Goal: Information Seeking & Learning: Check status

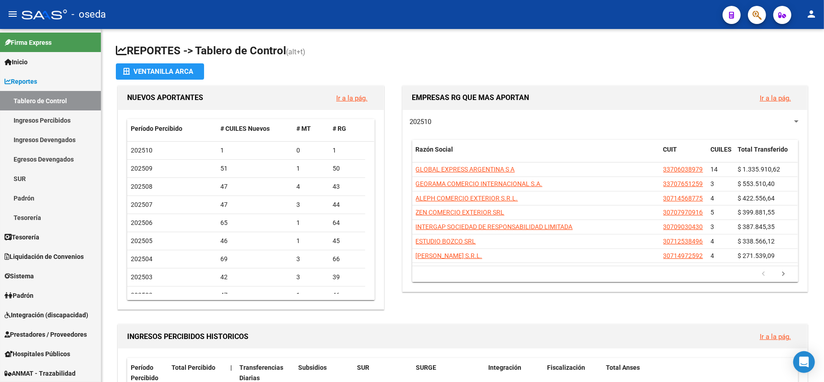
click at [756, 21] on span "button" at bounding box center [757, 15] width 9 height 19
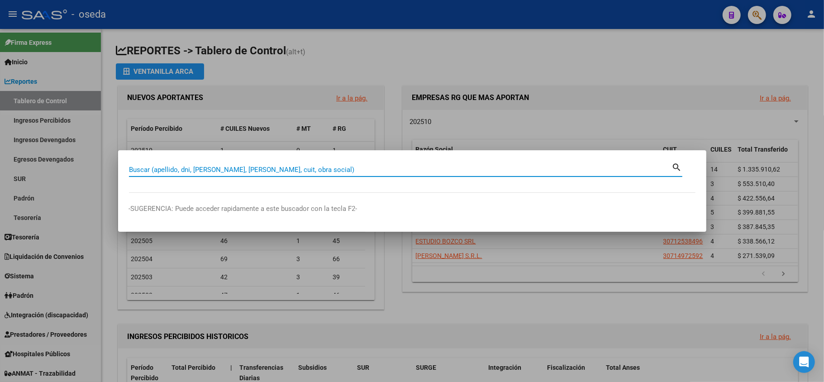
click at [254, 169] on input "Buscar (apellido, dni, [PERSON_NAME], [PERSON_NAME], cuit, obra social)" at bounding box center [400, 170] width 543 height 8
click at [245, 169] on input "Buscar (apellido, dni, [PERSON_NAME], [PERSON_NAME], cuit, obra social)" at bounding box center [400, 170] width 543 height 8
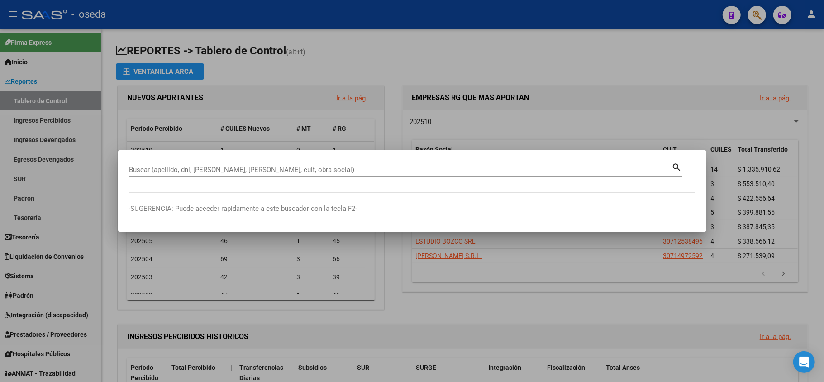
click at [652, 174] on div "Buscar (apellido, dni, [PERSON_NAME], [PERSON_NAME], cuit, obra social)" at bounding box center [400, 170] width 543 height 14
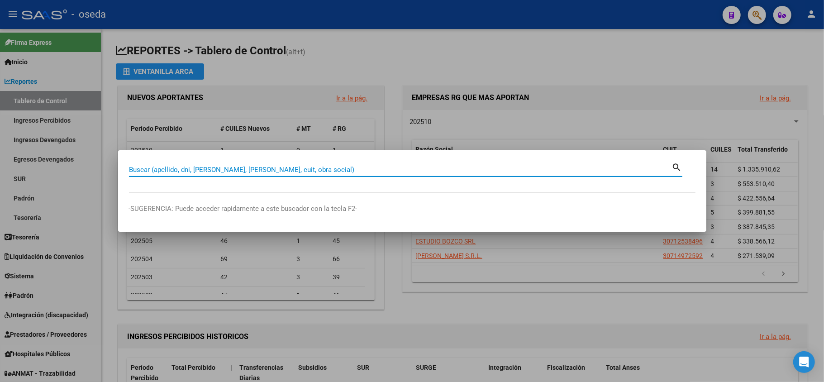
click at [443, 170] on mat-dialog-container "Buscar (apellido, dni, [PERSON_NAME], nro traspaso, cuit, obra social) search -…" at bounding box center [412, 190] width 588 height 81
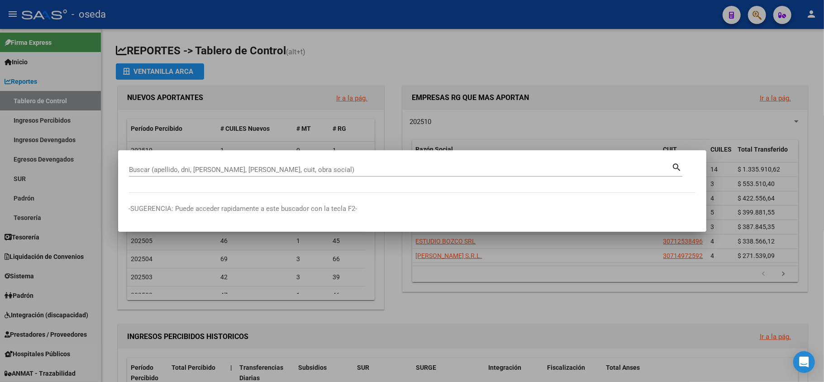
click at [437, 174] on div "Buscar (apellido, dni, [PERSON_NAME], [PERSON_NAME], cuit, obra social)" at bounding box center [400, 170] width 543 height 14
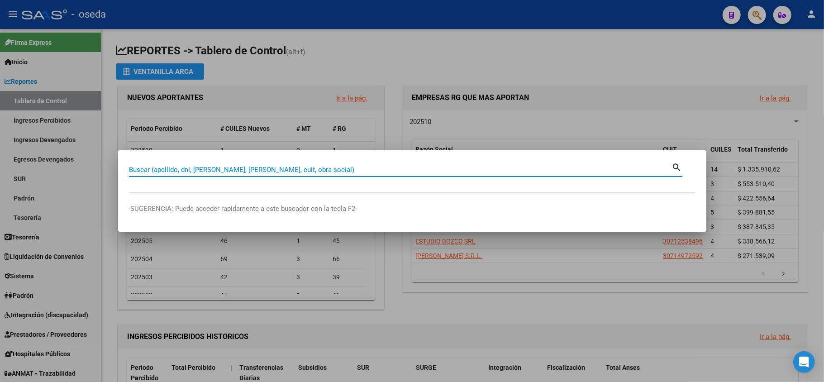
click at [439, 171] on input "Buscar (apellido, dni, [PERSON_NAME], [PERSON_NAME], cuit, obra social)" at bounding box center [400, 170] width 543 height 8
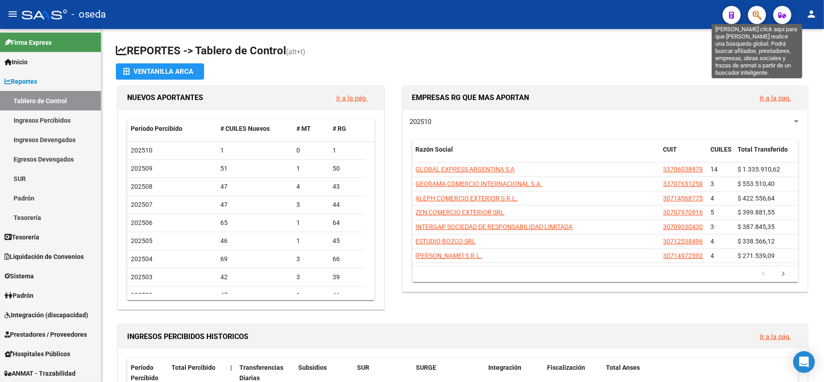
click at [755, 13] on icon "button" at bounding box center [757, 15] width 9 height 10
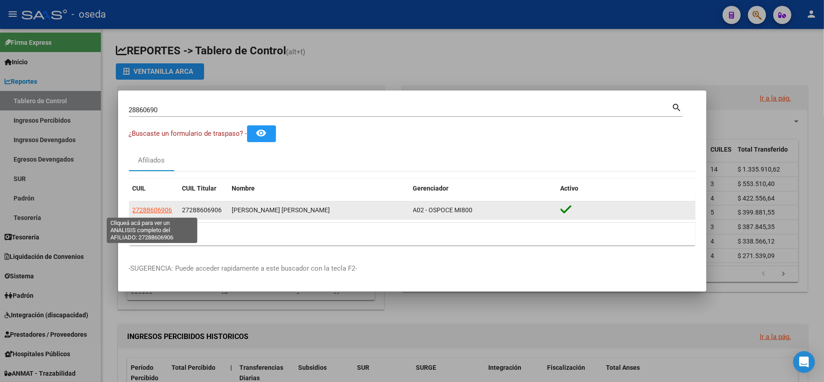
click at [162, 212] on span "27288606906" at bounding box center [153, 209] width 40 height 7
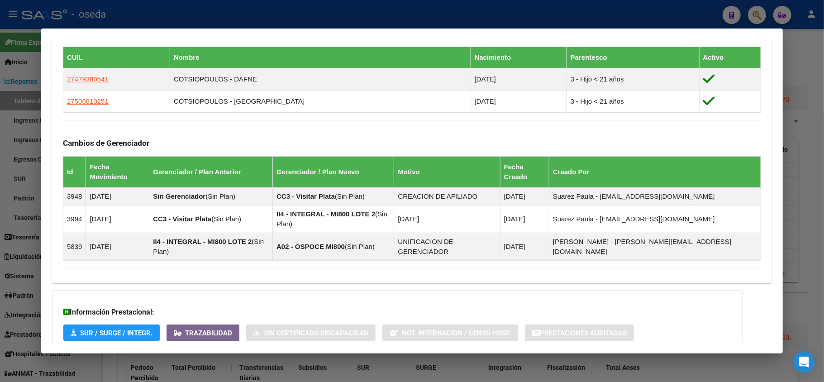
scroll to position [513, 0]
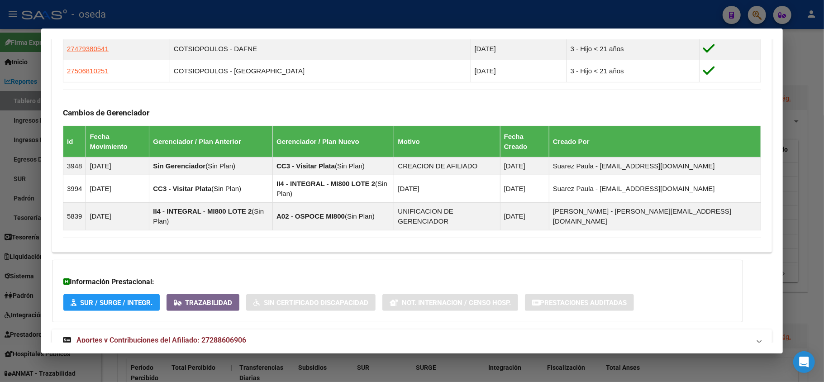
click at [232, 336] on span "Aportes y Contribuciones del Afiliado: 27288606906" at bounding box center [162, 340] width 170 height 9
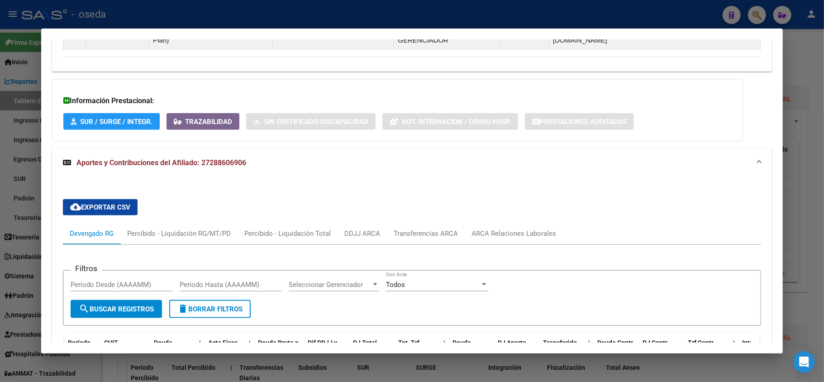
scroll to position [815, 0]
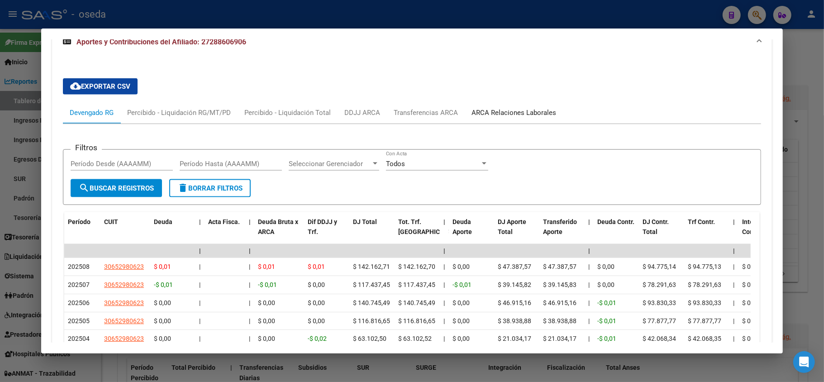
click at [499, 108] on div "ARCA Relaciones Laborales" at bounding box center [514, 113] width 85 height 10
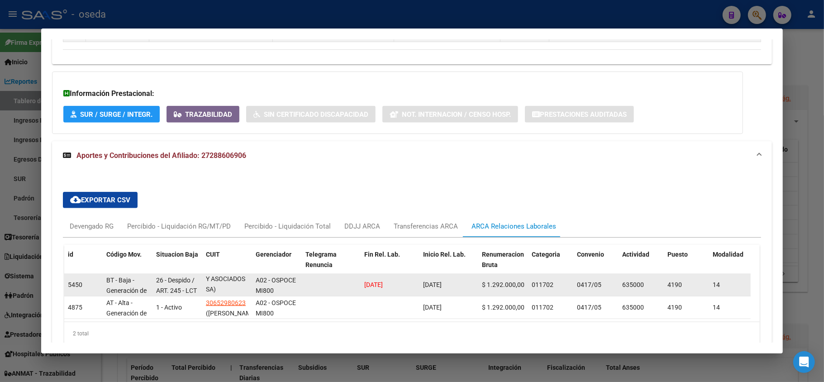
scroll to position [0, 0]
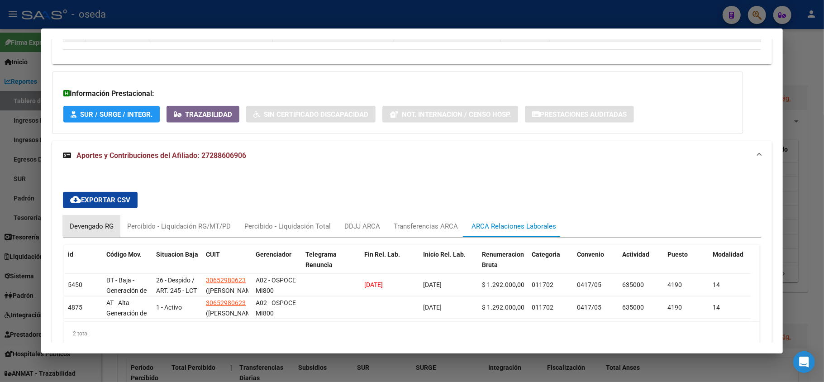
click at [100, 221] on div "Devengado RG" at bounding box center [92, 226] width 44 height 10
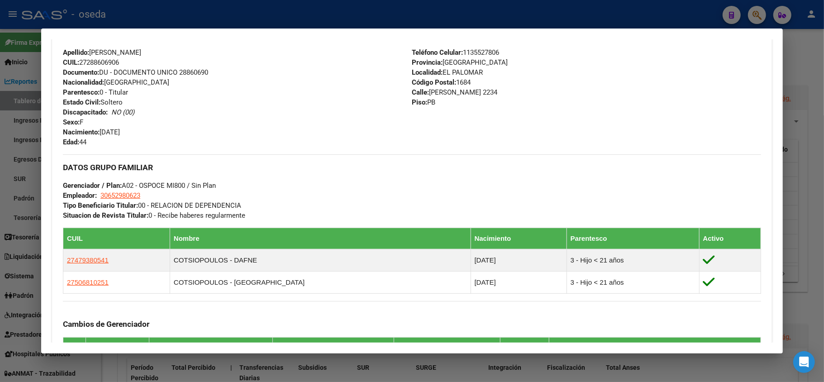
scroll to position [422, 0]
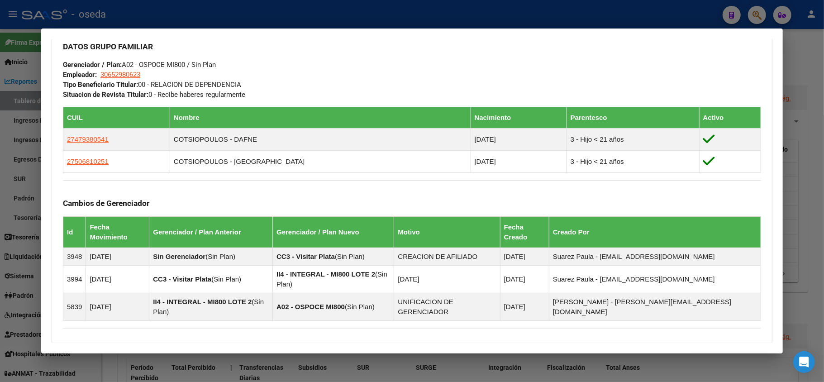
click at [0, 162] on div at bounding box center [412, 191] width 824 height 382
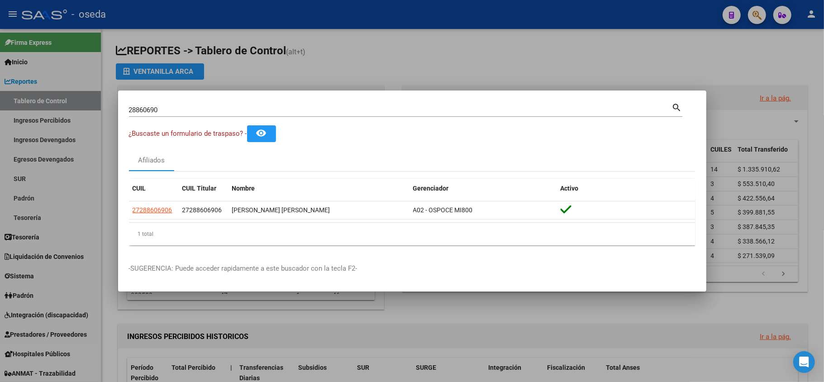
click at [169, 107] on input "28860690" at bounding box center [400, 110] width 543 height 8
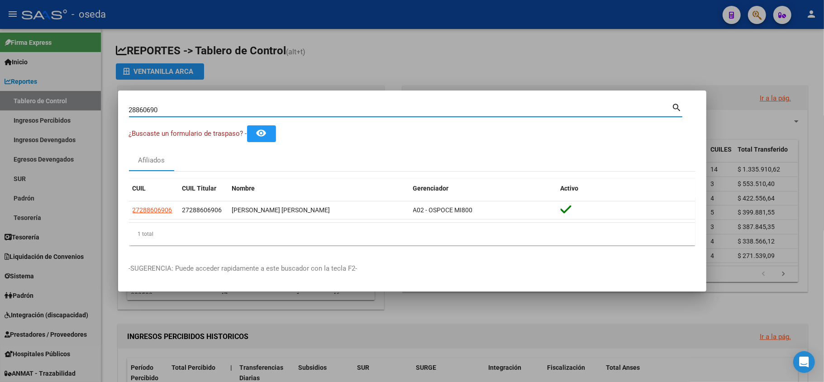
click at [169, 107] on input "28860690" at bounding box center [400, 110] width 543 height 8
type input "18593273"
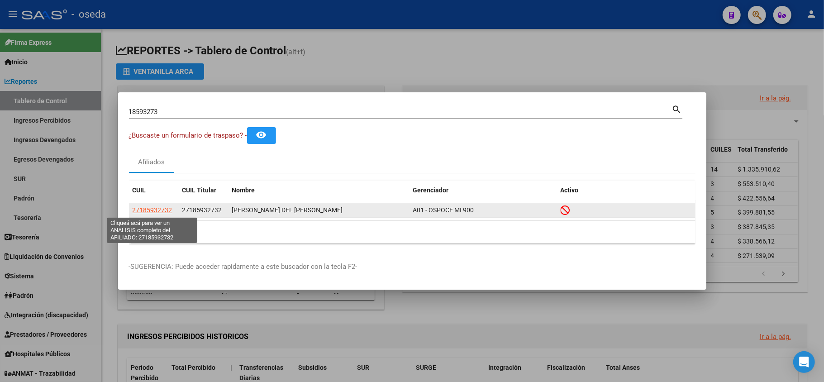
click at [163, 209] on span "27185932732" at bounding box center [153, 209] width 40 height 7
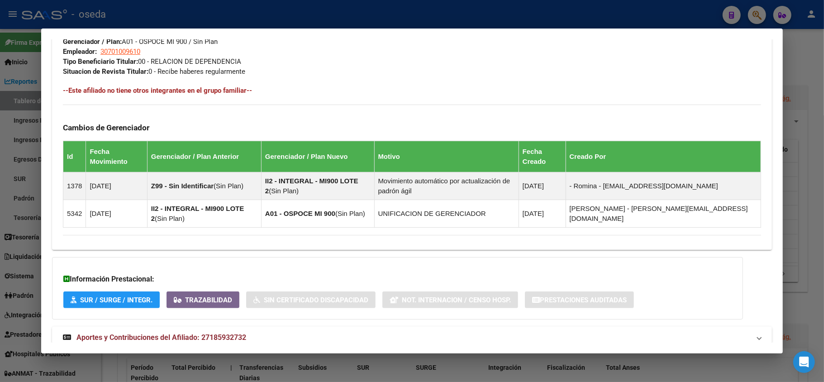
scroll to position [510, 0]
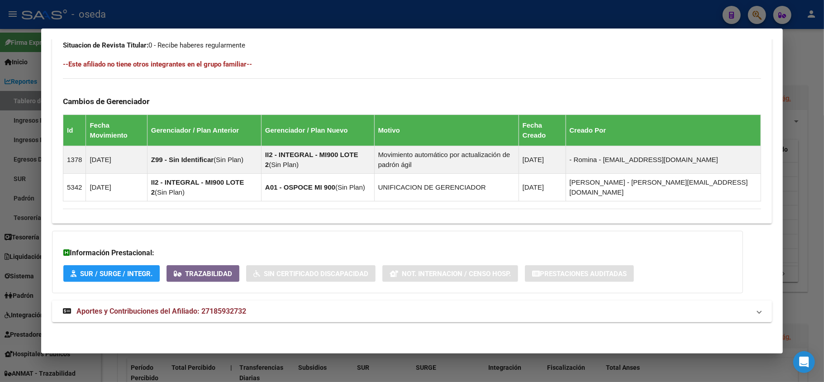
click at [125, 317] on mat-expansion-panel-header "Aportes y Contribuciones del Afiliado: 27185932732" at bounding box center [412, 312] width 720 height 22
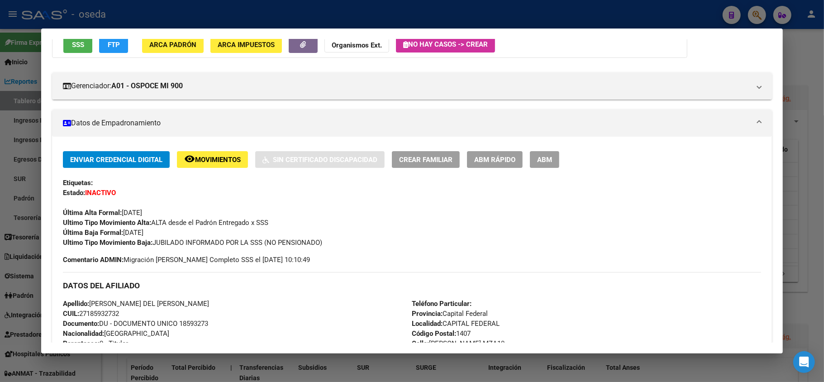
scroll to position [0, 0]
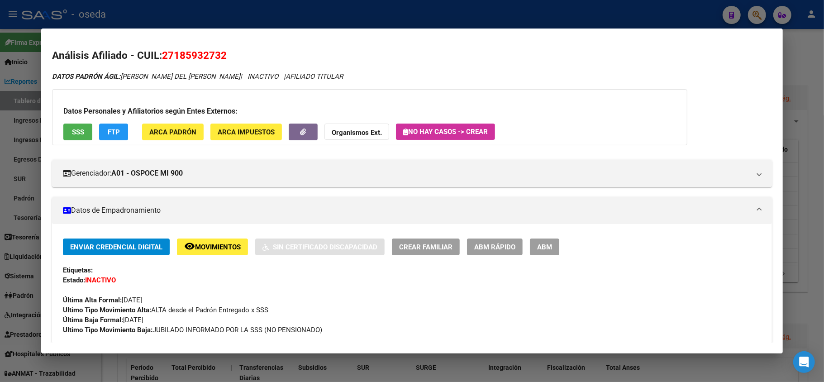
click at [80, 128] on span "SSS" at bounding box center [78, 132] width 12 height 8
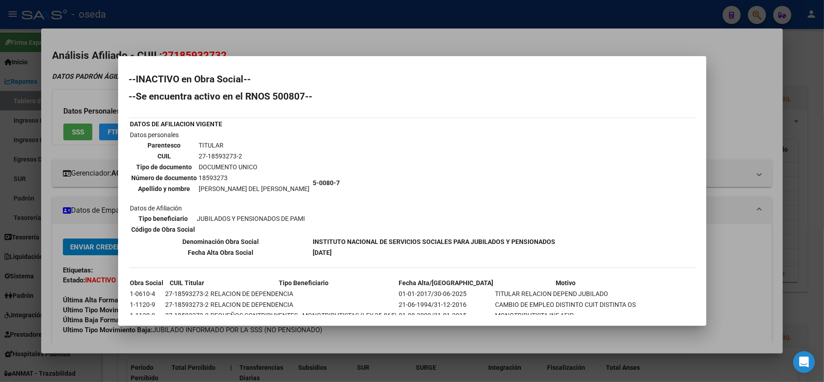
click at [87, 279] on div at bounding box center [412, 191] width 824 height 382
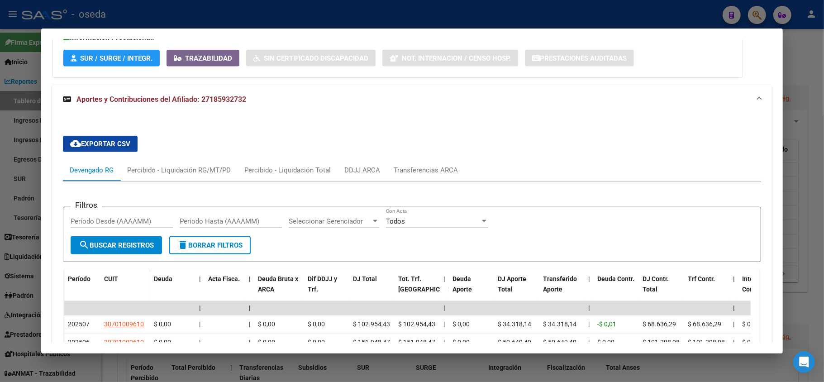
scroll to position [785, 0]
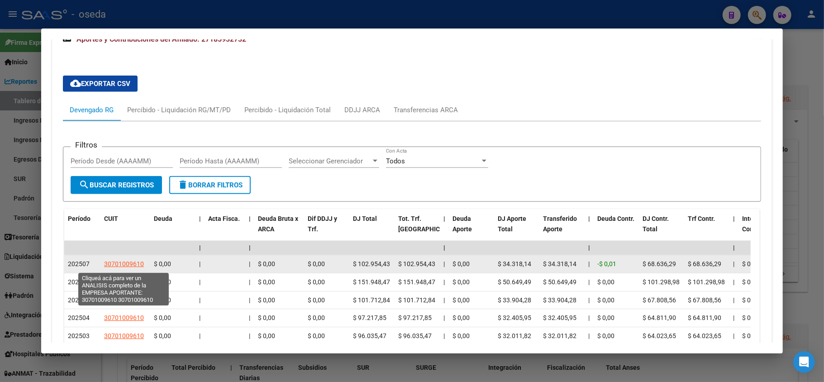
click at [129, 261] on span "30701009610" at bounding box center [124, 263] width 40 height 7
type textarea "30701009610"
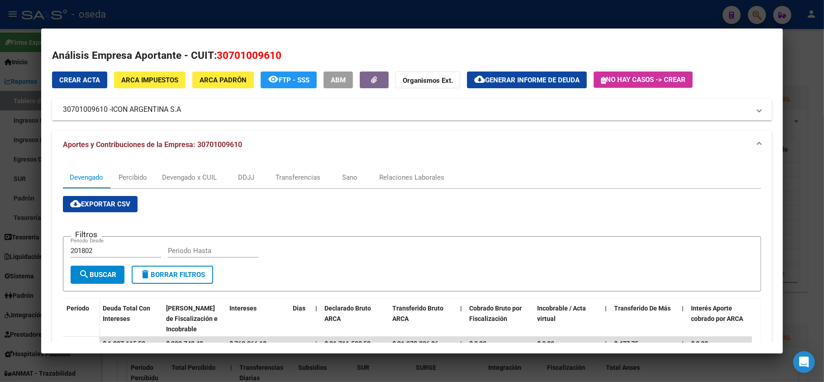
click at [0, 187] on div at bounding box center [412, 191] width 824 height 382
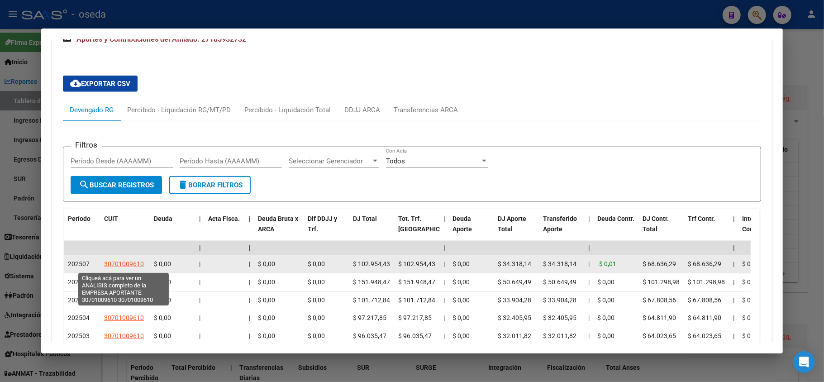
click at [121, 268] on span "30701009610" at bounding box center [124, 263] width 40 height 7
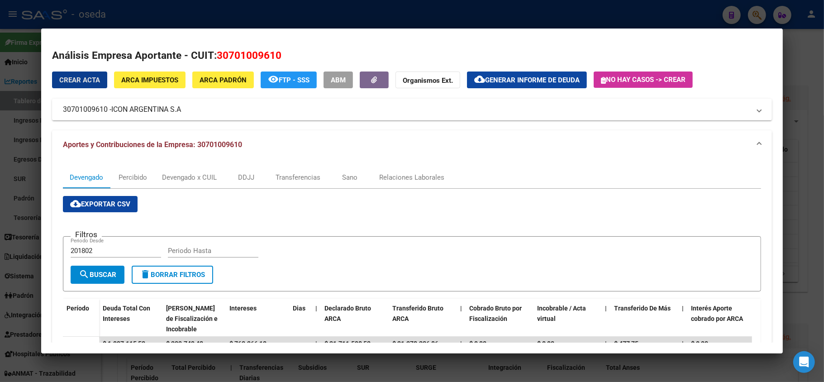
scroll to position [60, 0]
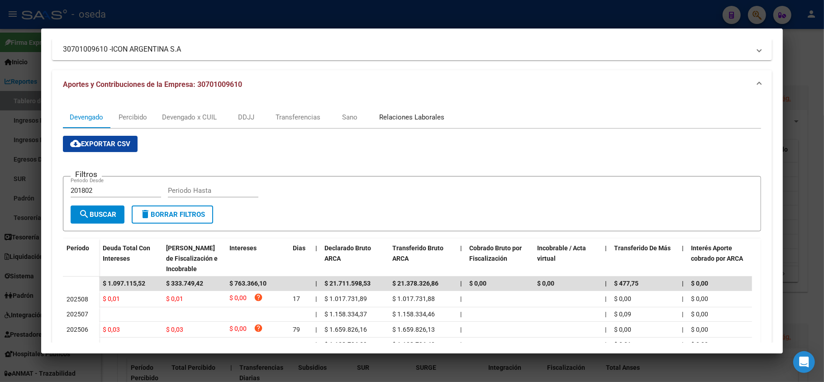
click at [398, 117] on div "Relaciones Laborales" at bounding box center [411, 117] width 65 height 10
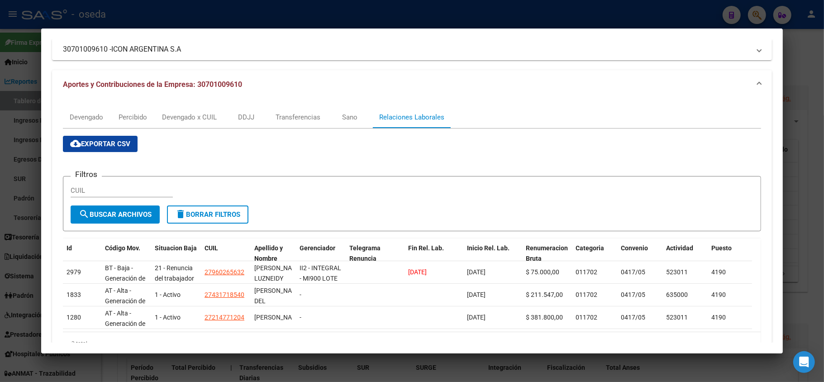
click at [0, 185] on div at bounding box center [412, 191] width 824 height 382
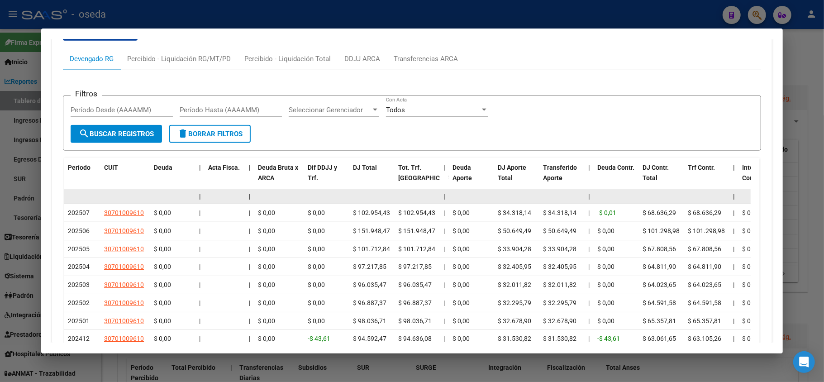
scroll to position [775, 0]
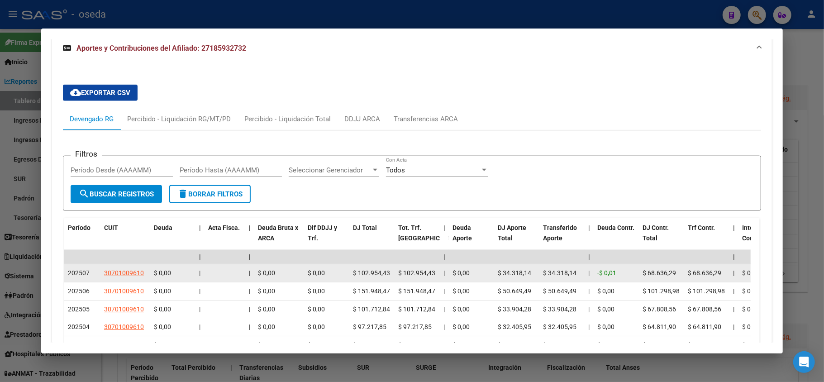
click at [115, 267] on datatable-body-cell "30701009610" at bounding box center [125, 273] width 50 height 18
click at [119, 275] on span "30701009610" at bounding box center [124, 272] width 40 height 7
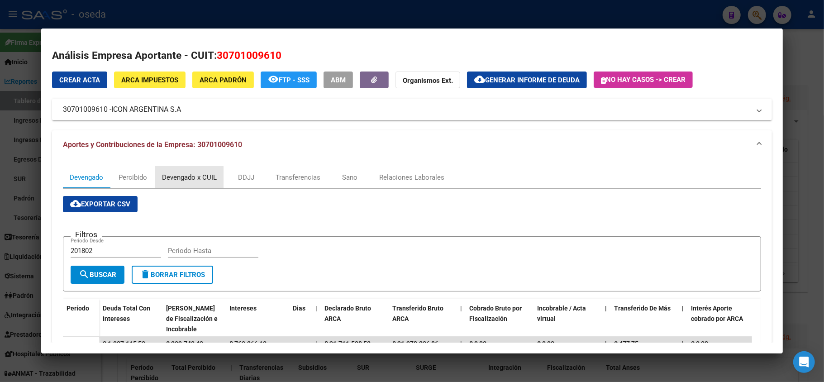
click at [186, 178] on div "Devengado x CUIL" at bounding box center [189, 177] width 55 height 10
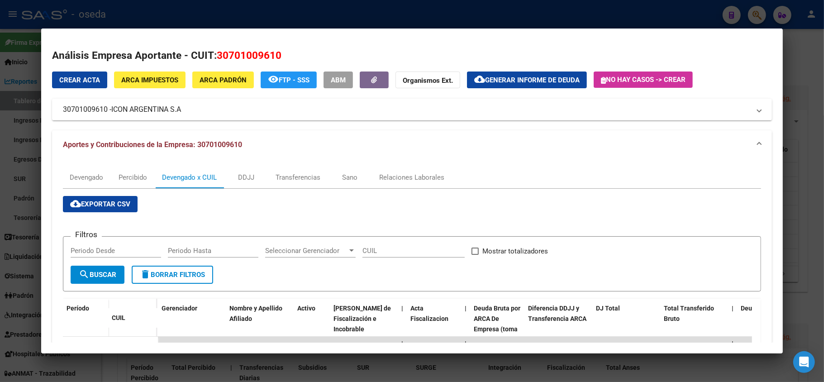
scroll to position [120, 0]
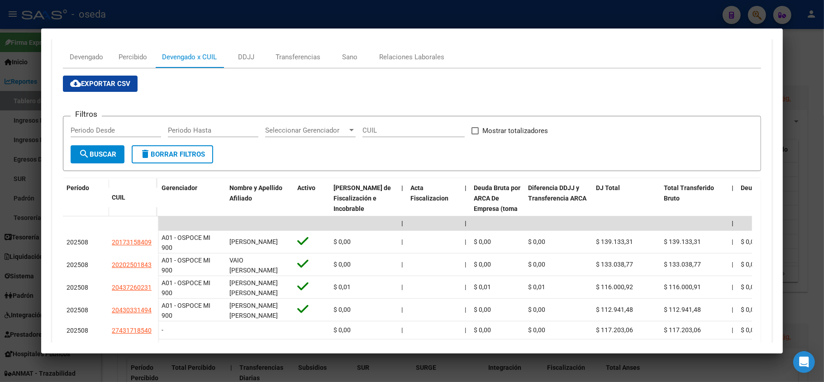
click at [5, 167] on div at bounding box center [412, 191] width 824 height 382
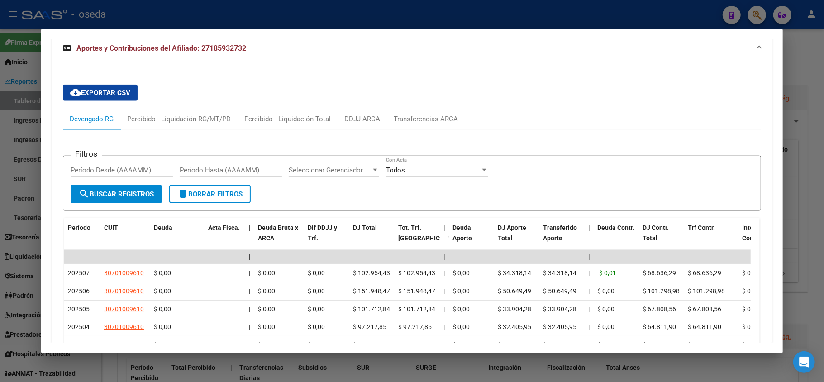
click at [11, 173] on div at bounding box center [412, 191] width 824 height 382
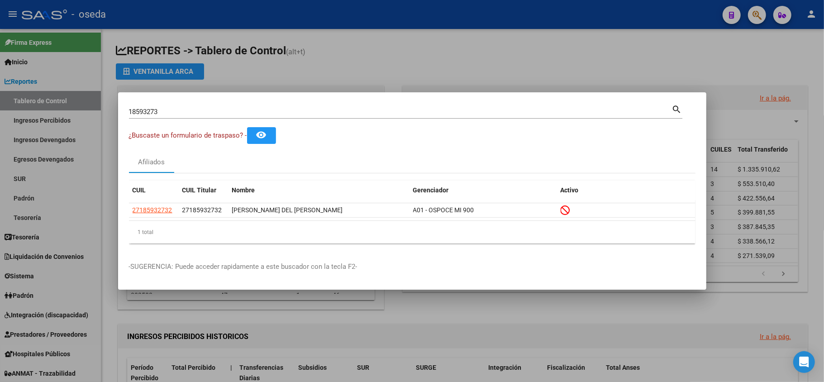
click at [11, 167] on div at bounding box center [412, 191] width 824 height 382
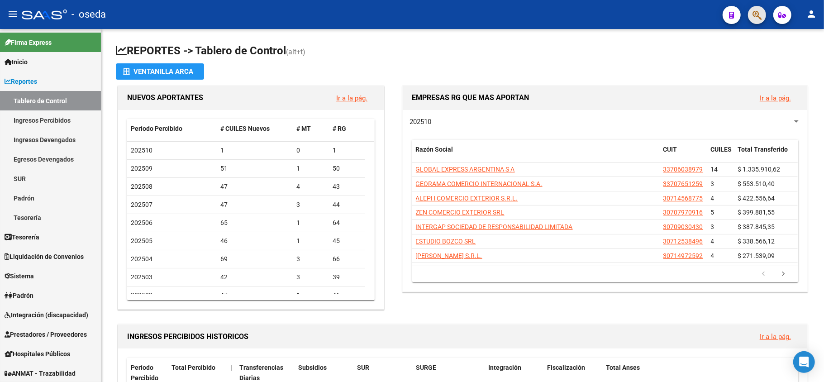
click at [751, 15] on button "button" at bounding box center [757, 15] width 18 height 18
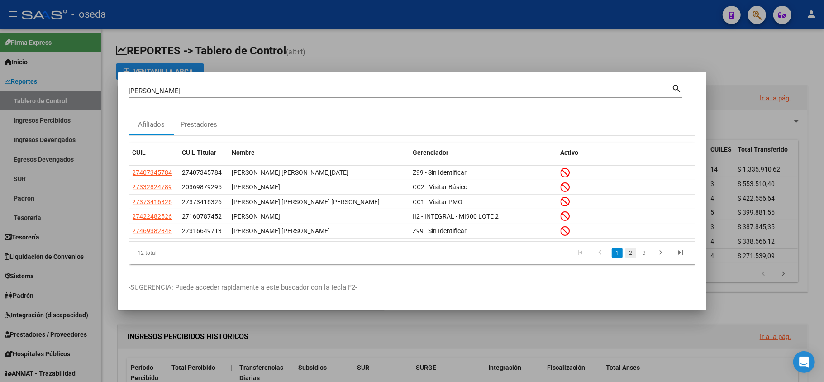
click at [631, 253] on link "2" at bounding box center [631, 253] width 11 height 10
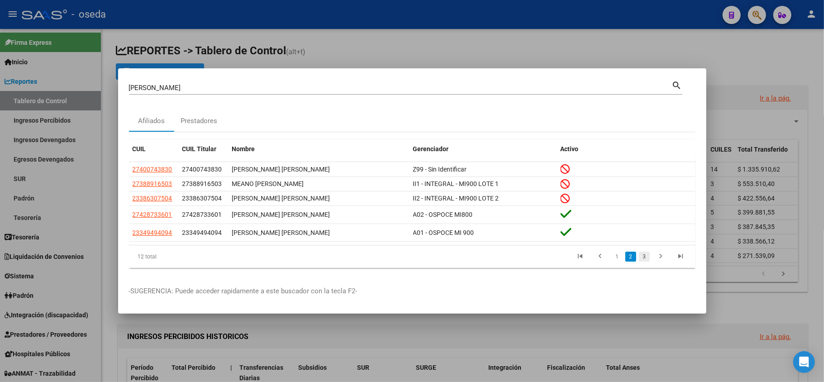
click at [646, 254] on link "3" at bounding box center [644, 257] width 11 height 10
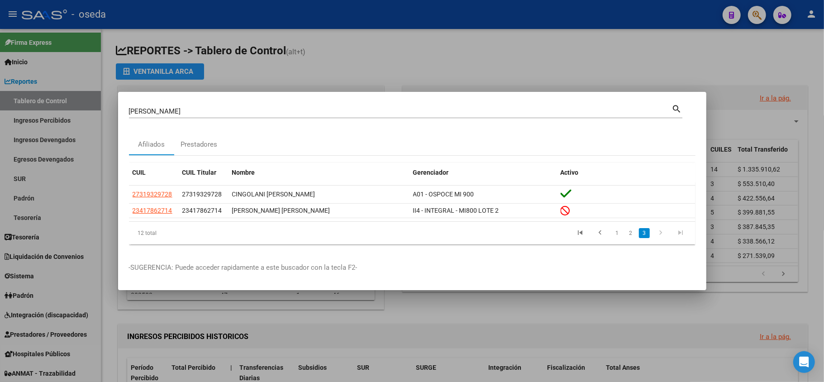
click at [207, 114] on input "aldana" at bounding box center [400, 111] width 543 height 8
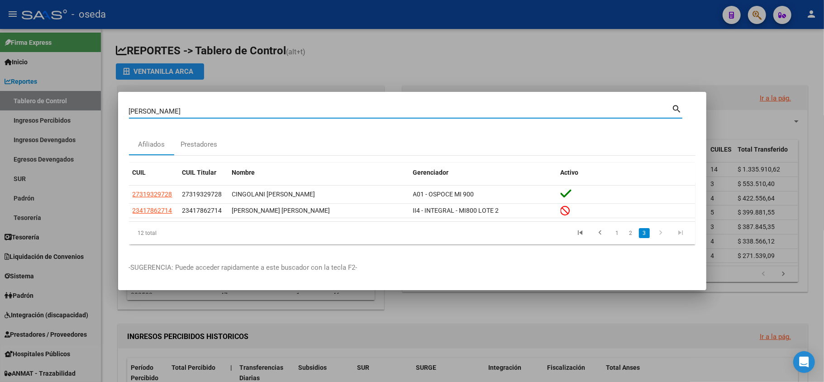
click at [207, 114] on input "aldana" at bounding box center [400, 111] width 543 height 8
type input "corte"
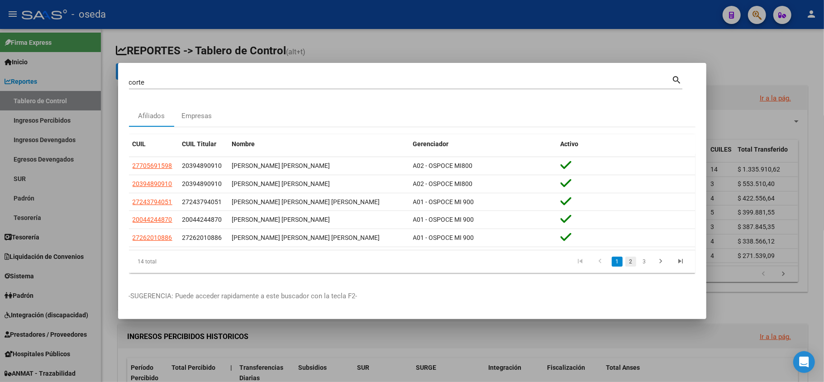
click at [634, 259] on link "2" at bounding box center [631, 262] width 11 height 10
click at [642, 263] on link "3" at bounding box center [644, 262] width 11 height 10
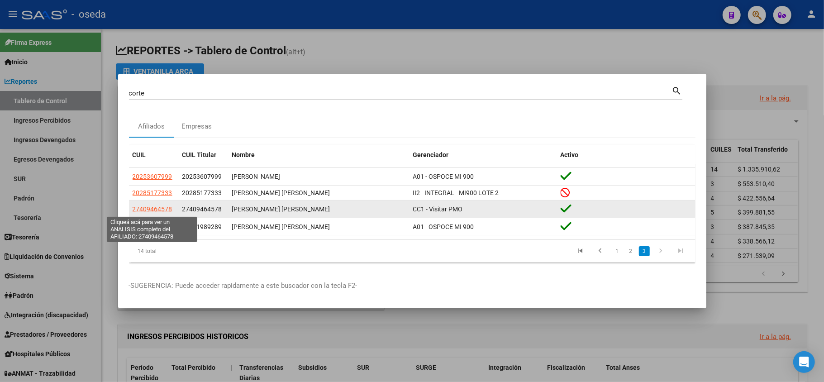
click at [165, 207] on span "27409464578" at bounding box center [153, 209] width 40 height 7
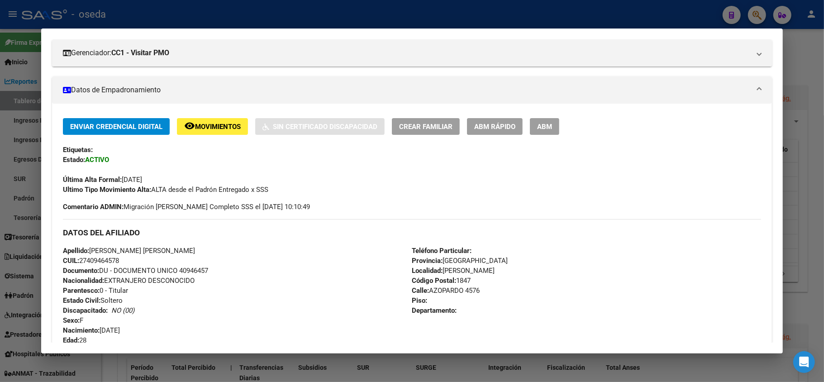
scroll to position [301, 0]
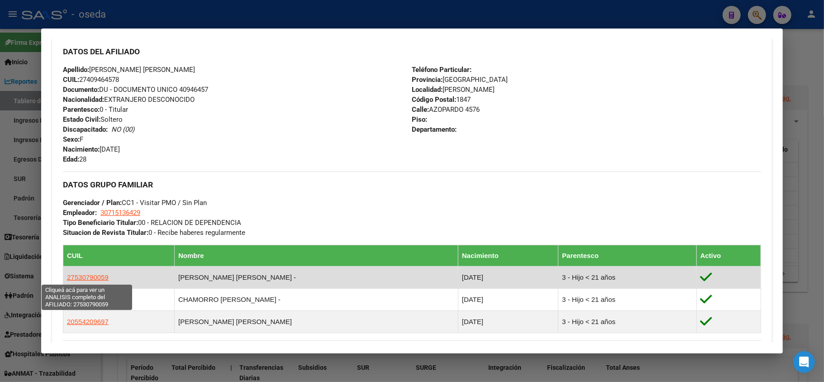
click at [94, 277] on span "27530790059" at bounding box center [88, 277] width 42 height 8
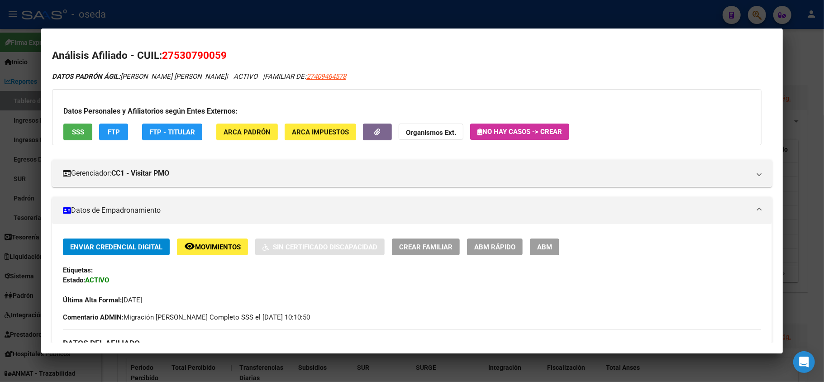
scroll to position [181, 0]
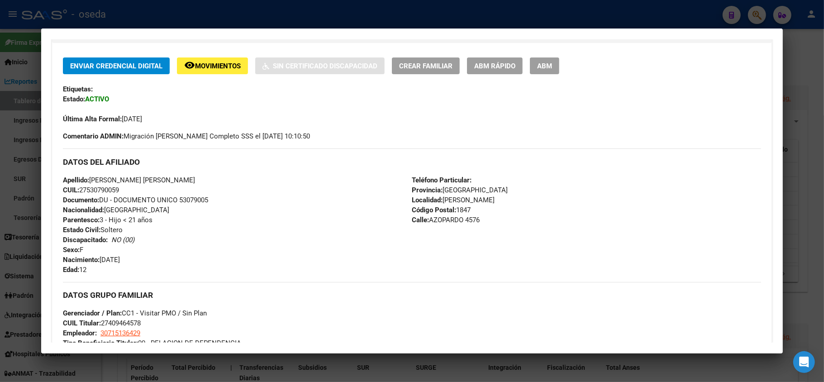
click at [5, 206] on div at bounding box center [412, 191] width 824 height 382
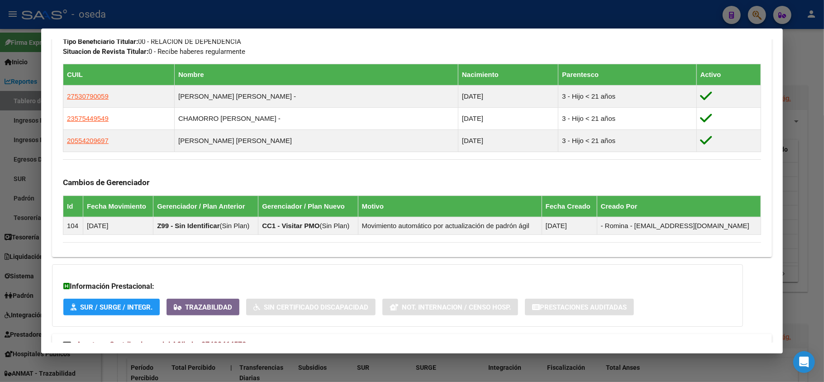
scroll to position [517, 0]
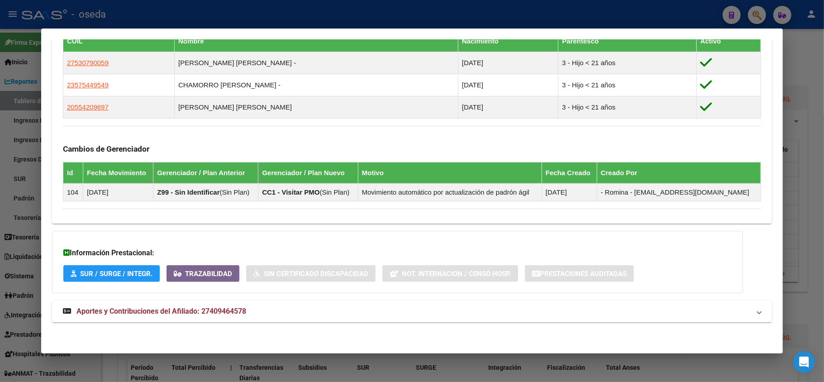
click at [201, 320] on mat-expansion-panel-header "Aportes y Contribuciones del Afiliado: 27409464578" at bounding box center [412, 312] width 720 height 22
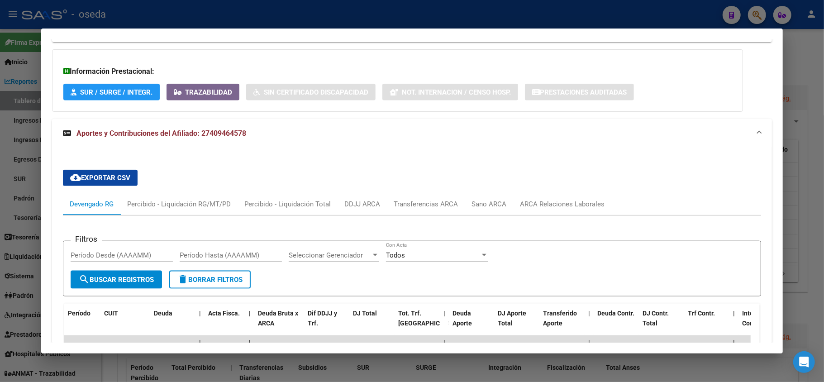
scroll to position [804, 0]
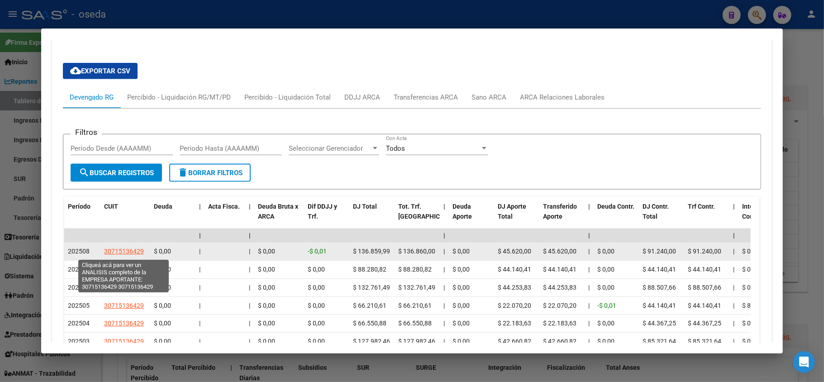
click at [132, 255] on span "30715136429" at bounding box center [124, 251] width 40 height 7
type textarea "30715136429"
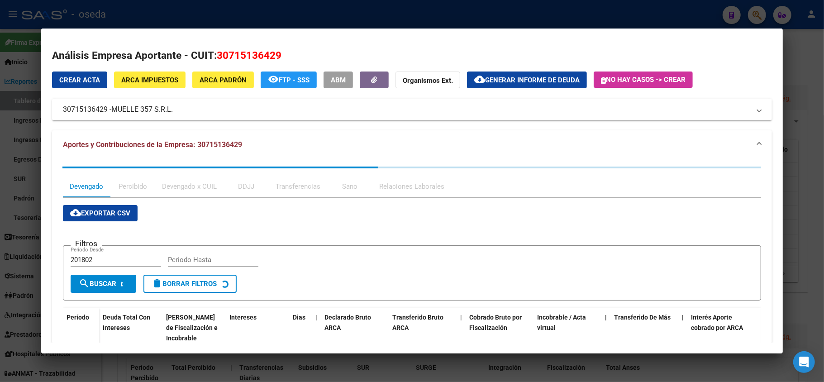
click at [5, 248] on div at bounding box center [412, 191] width 824 height 382
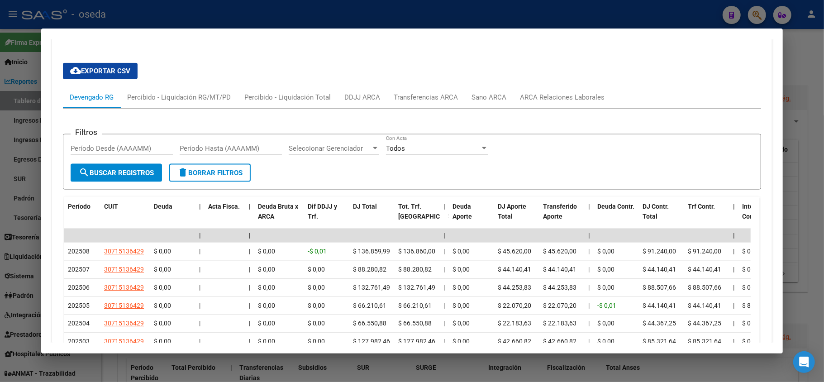
click at [3, 225] on div at bounding box center [412, 191] width 824 height 382
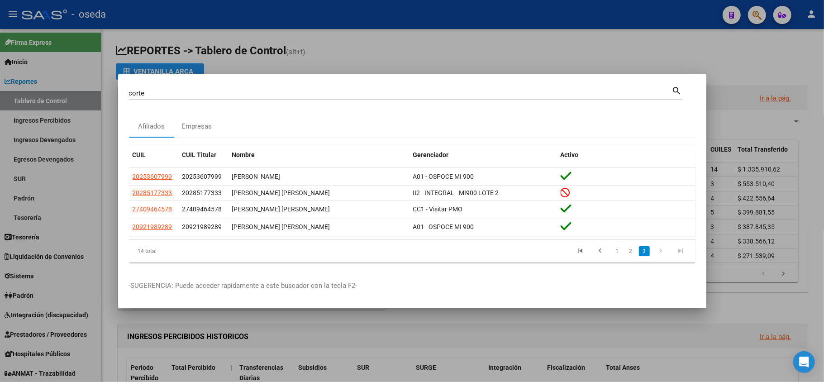
click at [376, 359] on div at bounding box center [412, 191] width 824 height 382
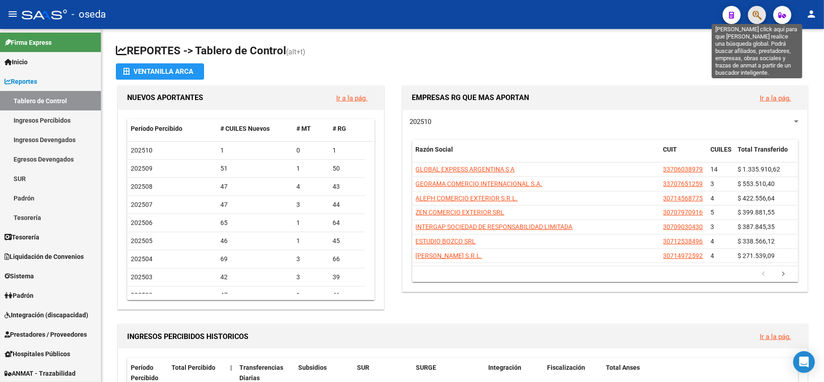
click at [761, 13] on icon "button" at bounding box center [757, 15] width 9 height 10
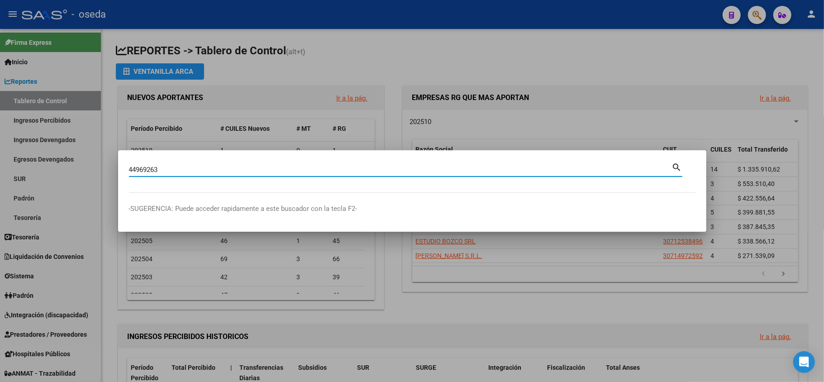
type input "44969263"
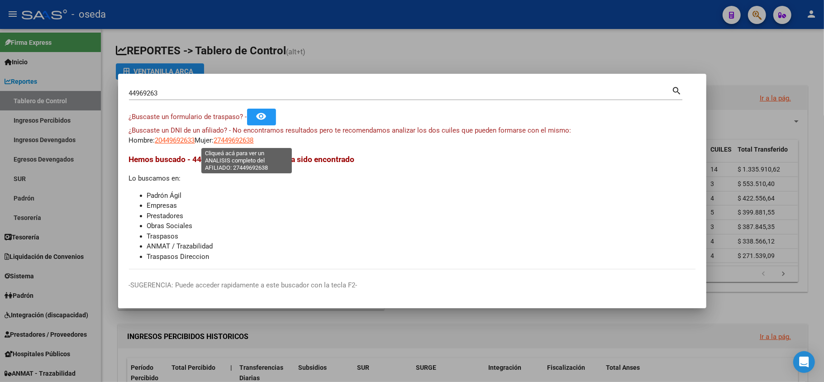
click at [236, 140] on span "27449692638" at bounding box center [234, 140] width 40 height 8
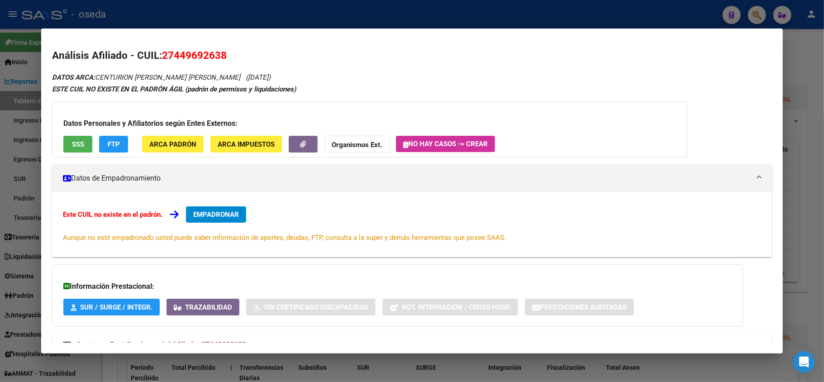
scroll to position [33, 0]
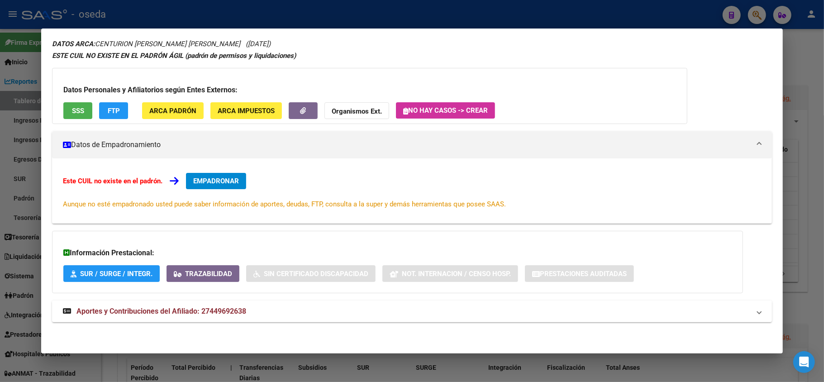
click at [177, 308] on span "Aportes y Contribuciones del Afiliado: 27449692638" at bounding box center [162, 311] width 170 height 9
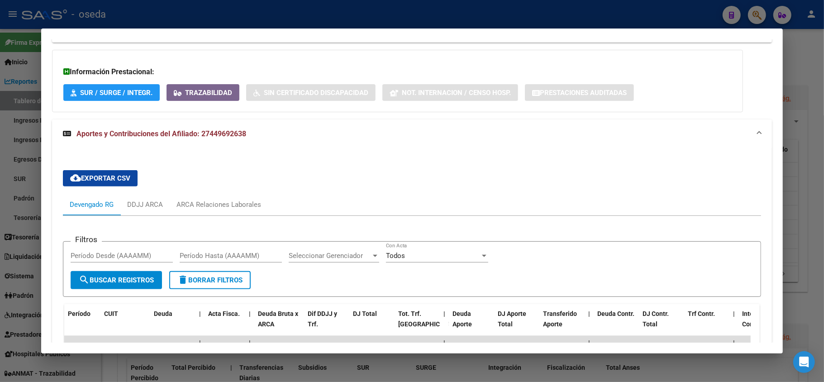
scroll to position [275, 0]
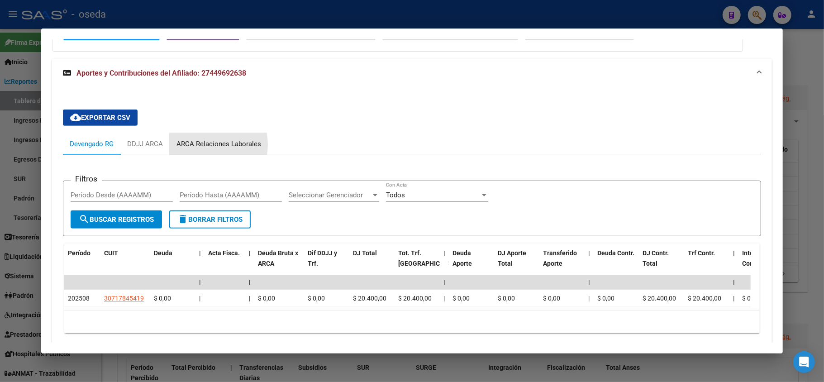
click at [206, 145] on div "ARCA Relaciones Laborales" at bounding box center [219, 144] width 85 height 10
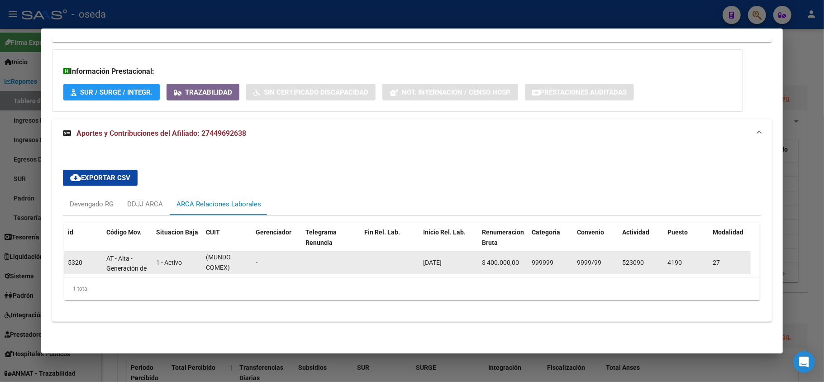
scroll to position [0, 0]
click at [227, 255] on span "30717845419" at bounding box center [226, 258] width 40 height 7
type textarea "30717845419"
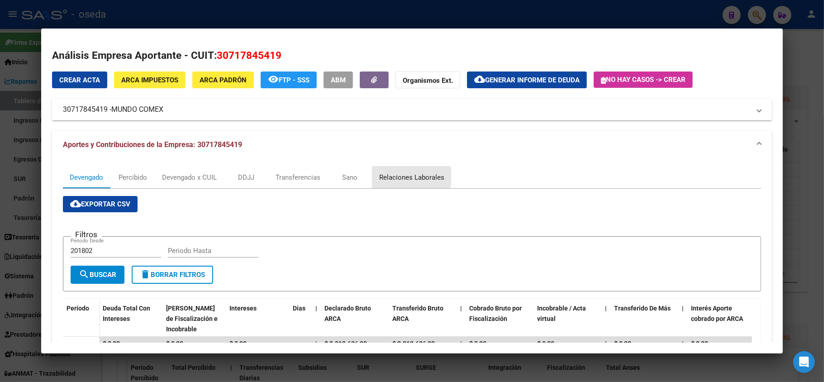
click at [391, 177] on div "Relaciones Laborales" at bounding box center [411, 177] width 65 height 10
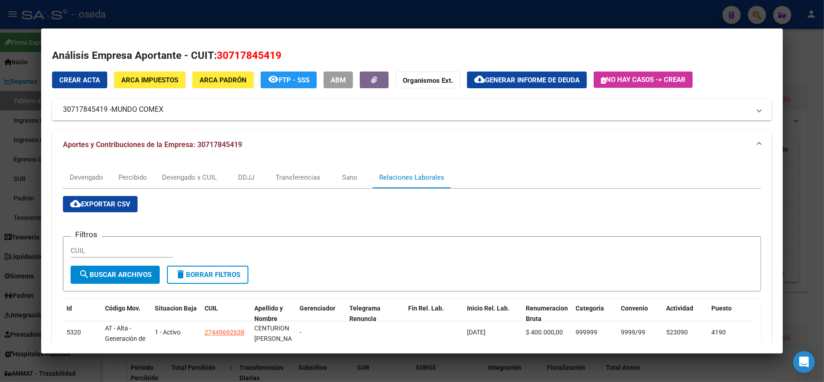
click at [0, 186] on div at bounding box center [412, 191] width 824 height 382
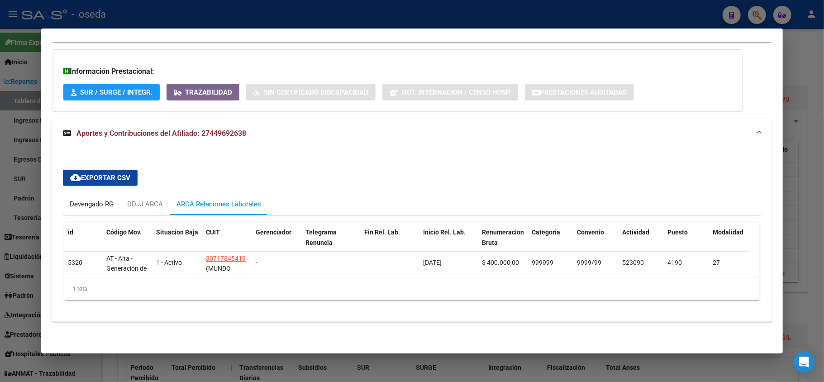
click at [87, 199] on div "Devengado RG" at bounding box center [92, 204] width 44 height 10
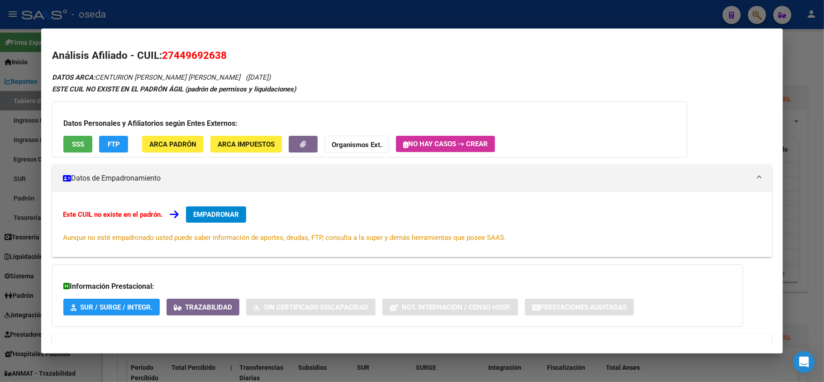
click at [77, 138] on button "SSS" at bounding box center [77, 144] width 29 height 17
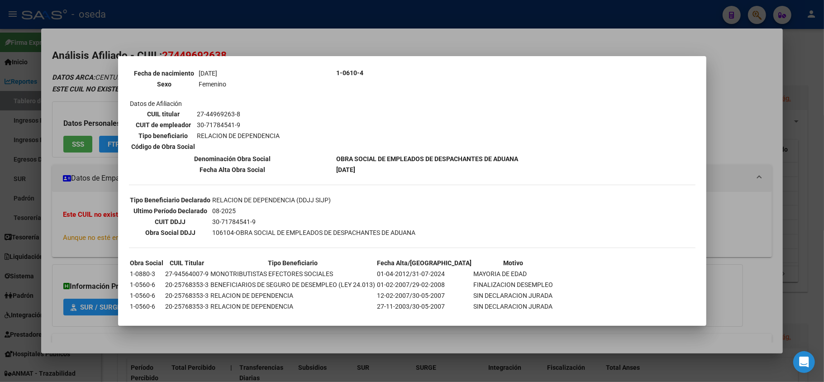
scroll to position [127, 0]
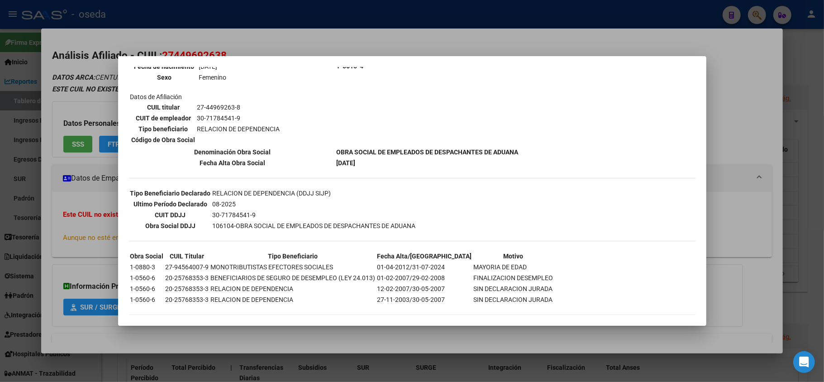
click at [781, 263] on div at bounding box center [412, 191] width 824 height 382
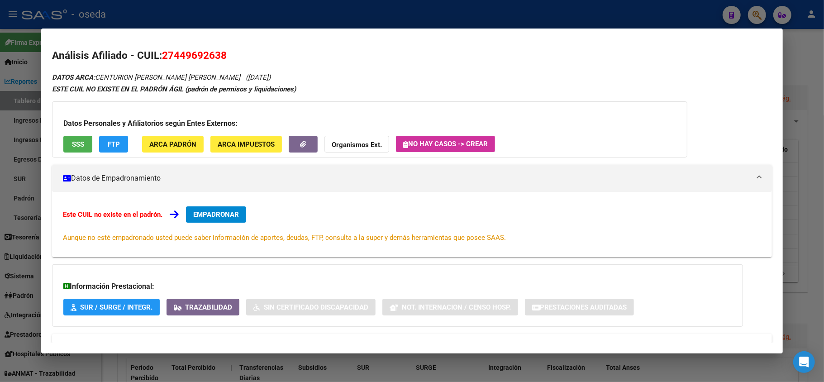
click at [0, 203] on div at bounding box center [412, 191] width 824 height 382
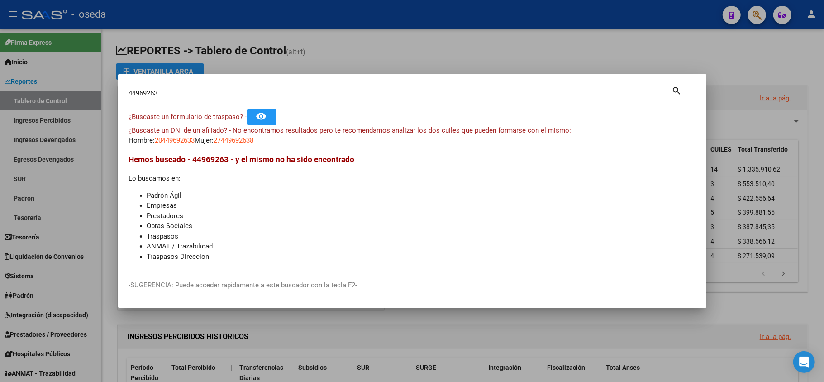
click at [308, 335] on div at bounding box center [412, 191] width 824 height 382
